Goal: Task Accomplishment & Management: Manage account settings

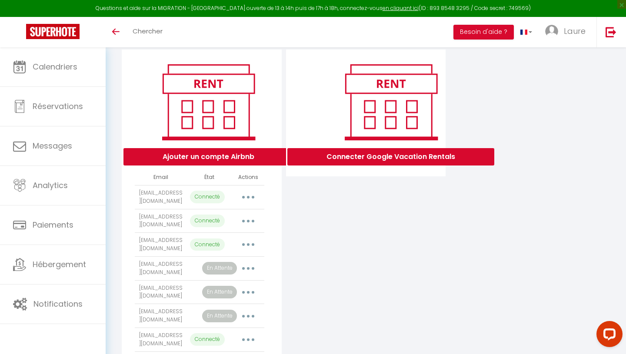
scroll to position [78, 0]
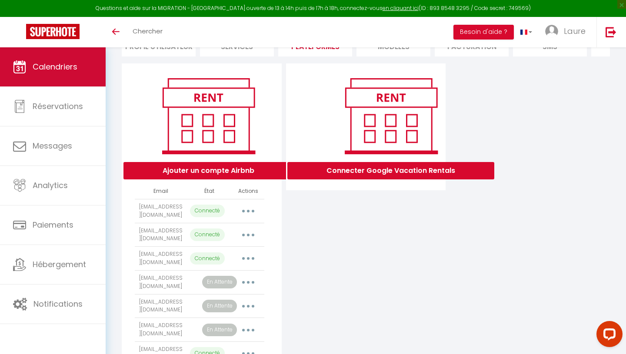
click at [86, 64] on link "Calendriers" at bounding box center [53, 66] width 106 height 39
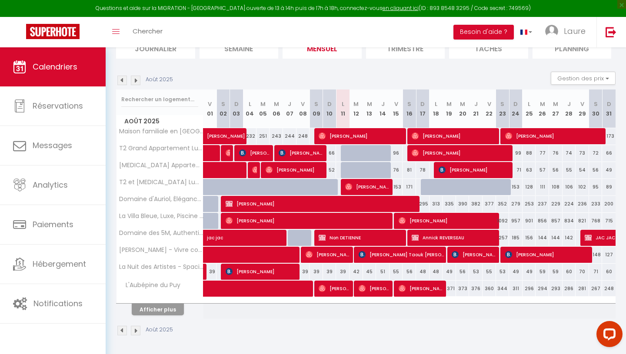
scroll to position [108, 0]
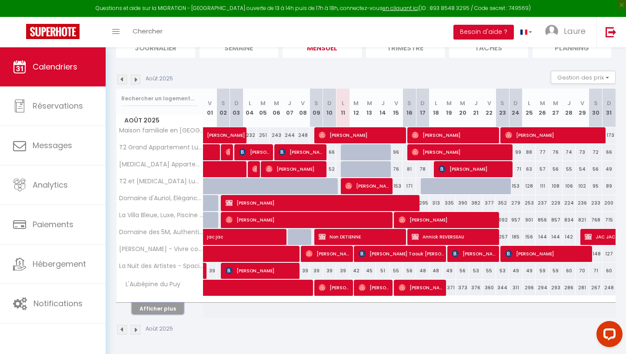
click at [164, 308] on button "Afficher plus" at bounding box center [158, 309] width 52 height 12
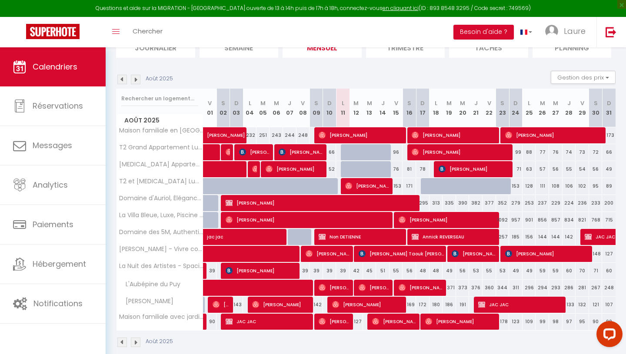
scroll to position [120, 0]
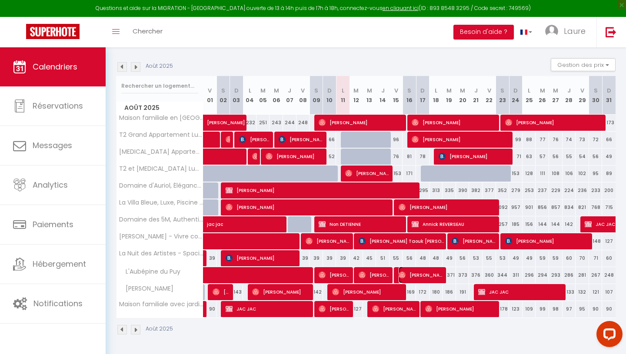
click at [431, 277] on span "[PERSON_NAME]" at bounding box center [420, 275] width 45 height 17
select select "OK"
select select "1"
select select "0"
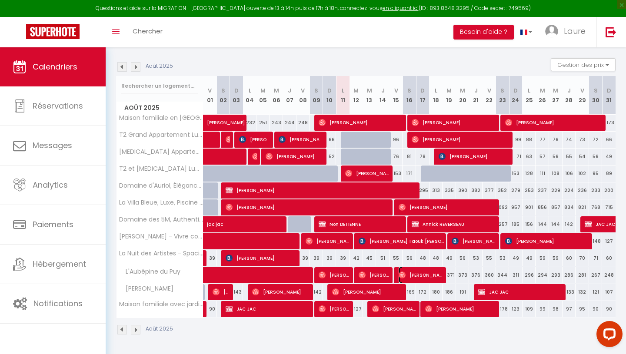
select select "1"
select select
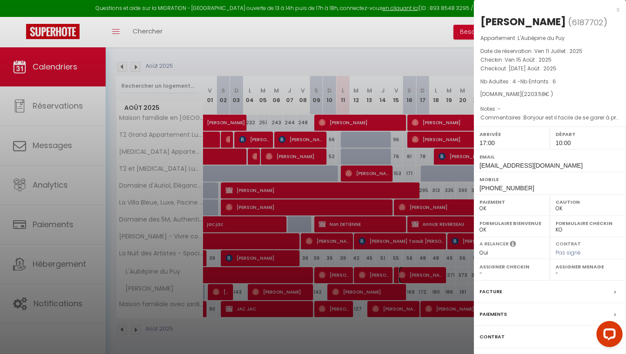
select select "23523"
click at [417, 332] on div at bounding box center [313, 177] width 626 height 354
